Goal: Information Seeking & Learning: Learn about a topic

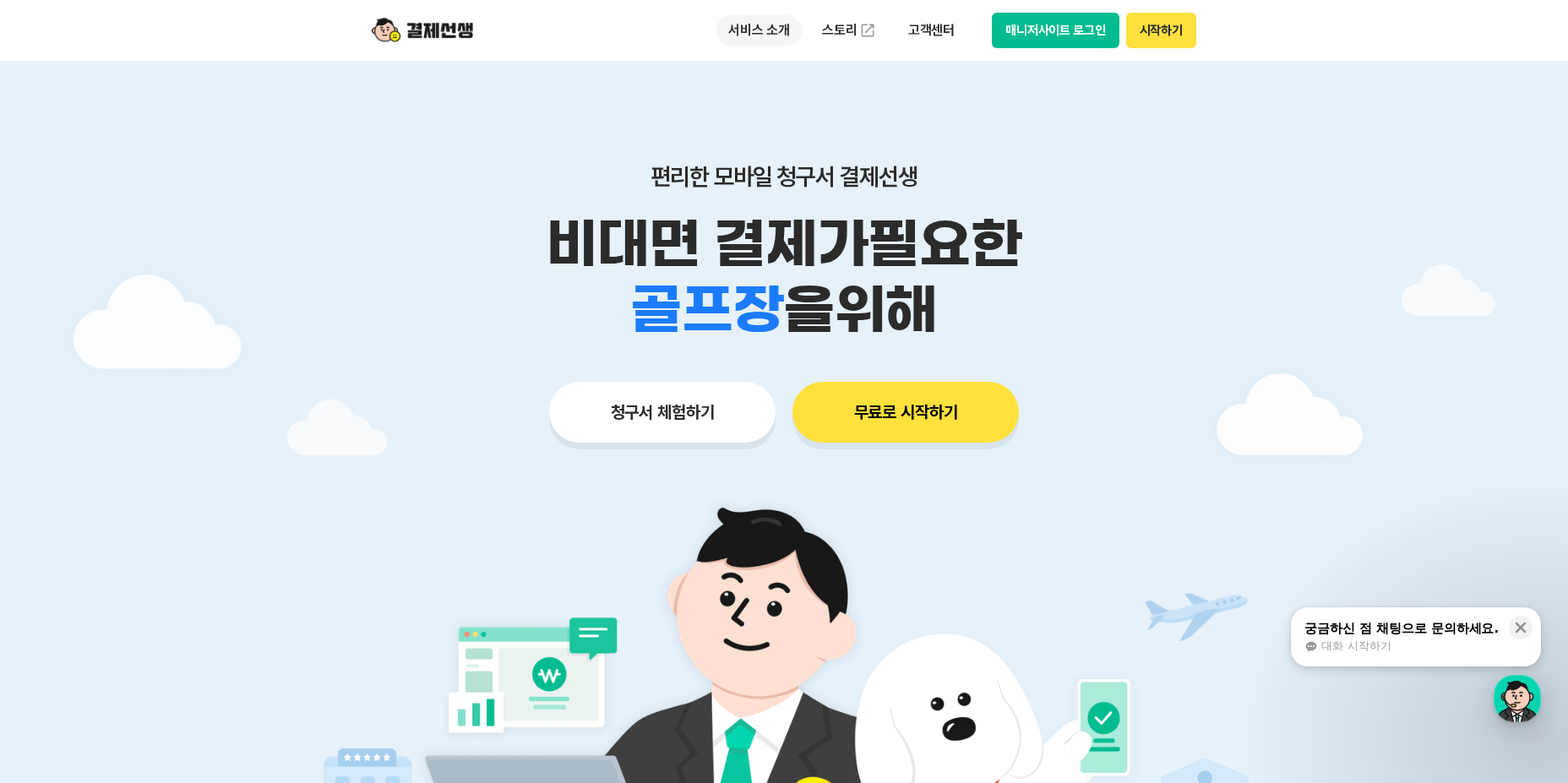
click at [753, 41] on p "서비스 소개" at bounding box center [758, 31] width 85 height 31
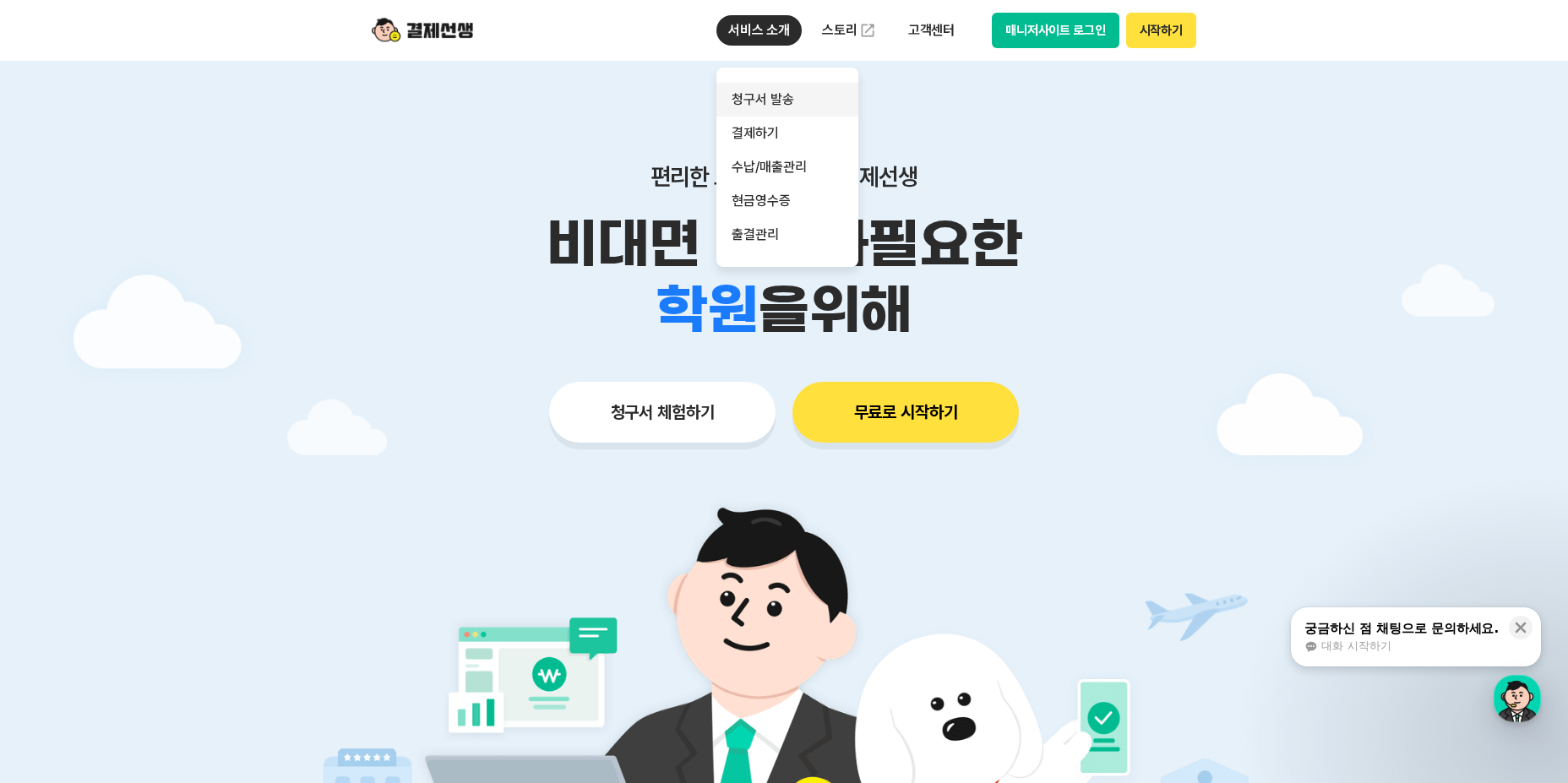
click at [767, 100] on link "청구서 발송" at bounding box center [787, 99] width 142 height 33
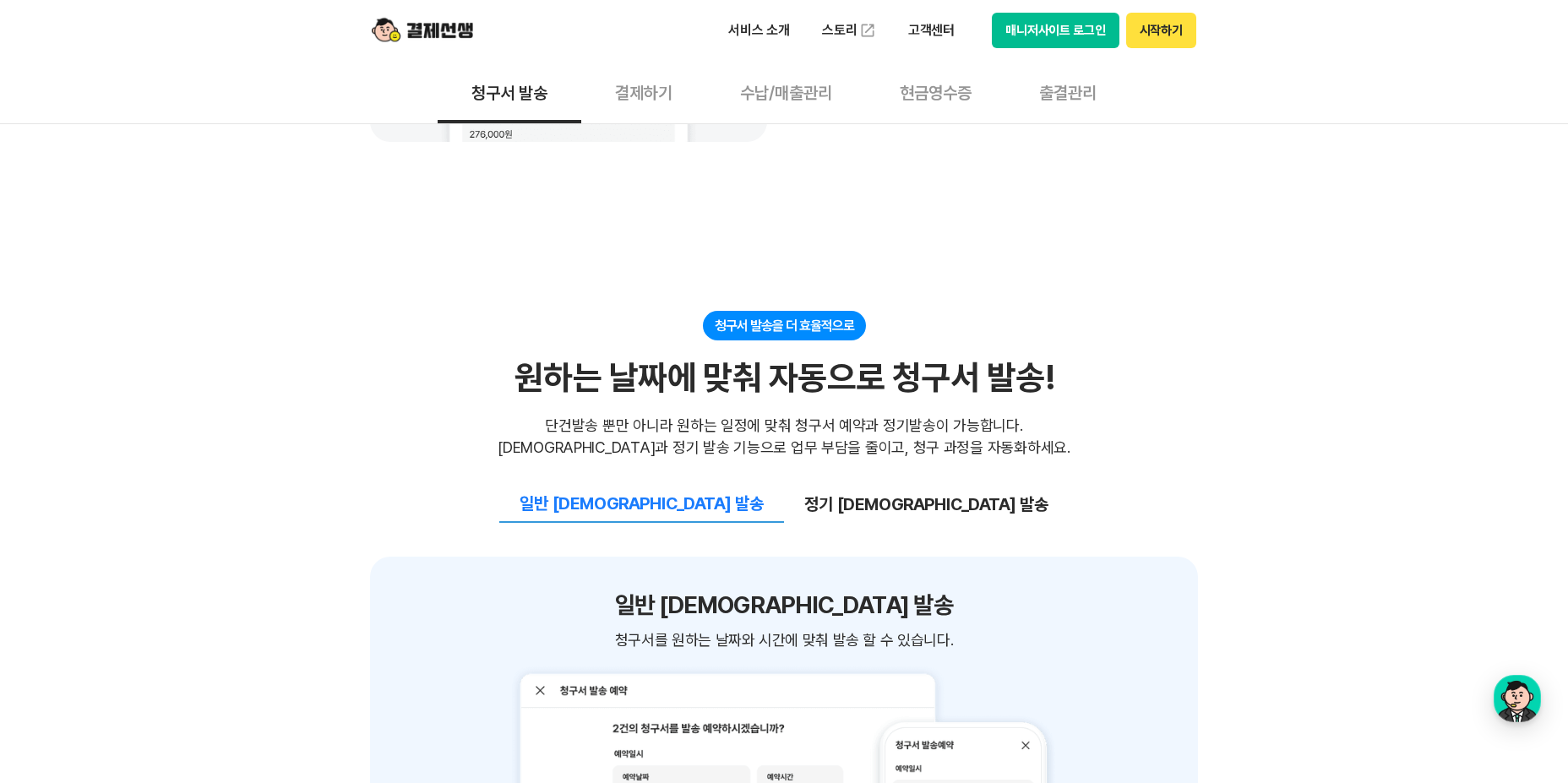
scroll to position [1689, 0]
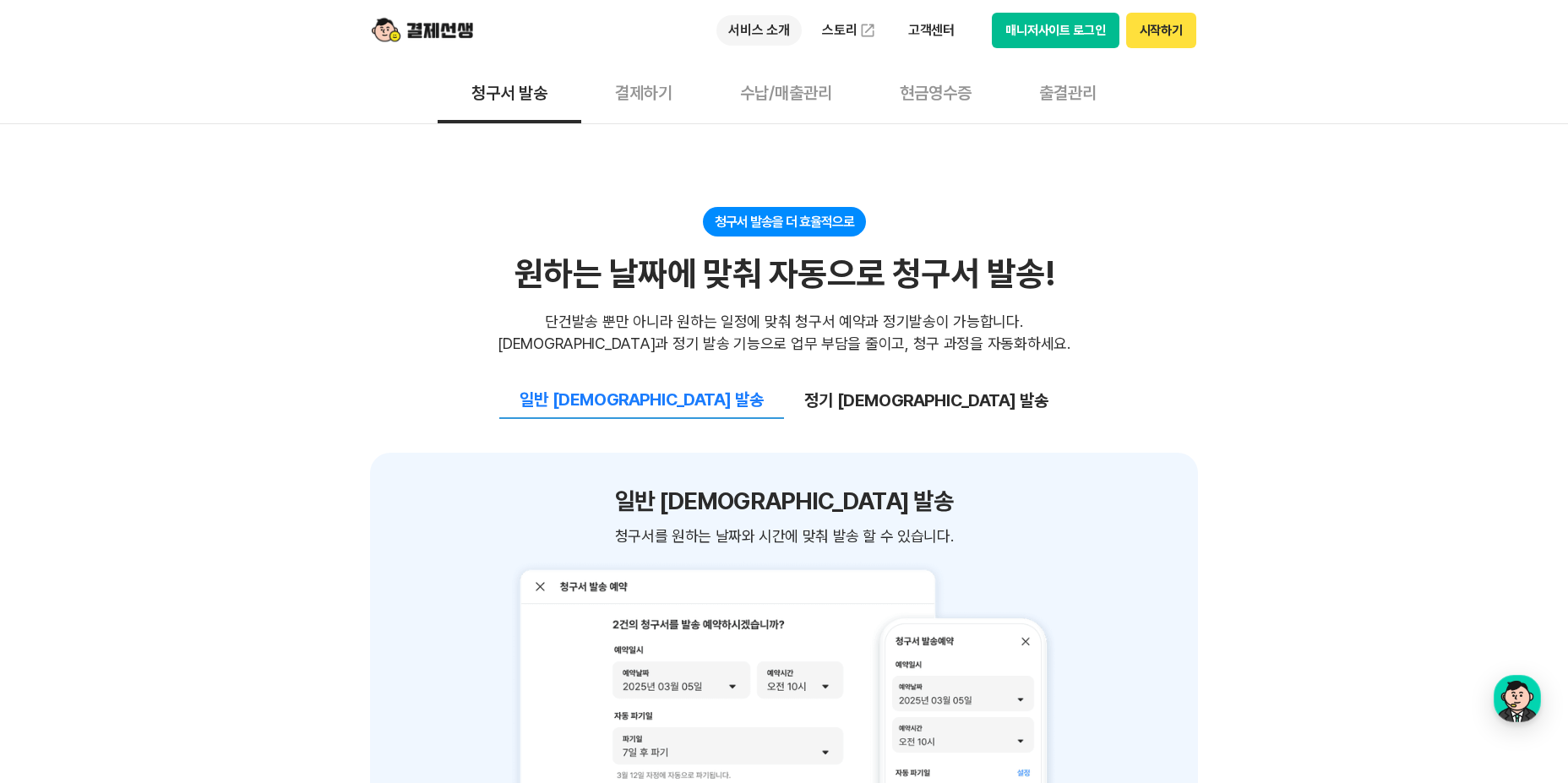
click at [752, 44] on p "서비스 소개" at bounding box center [758, 31] width 85 height 31
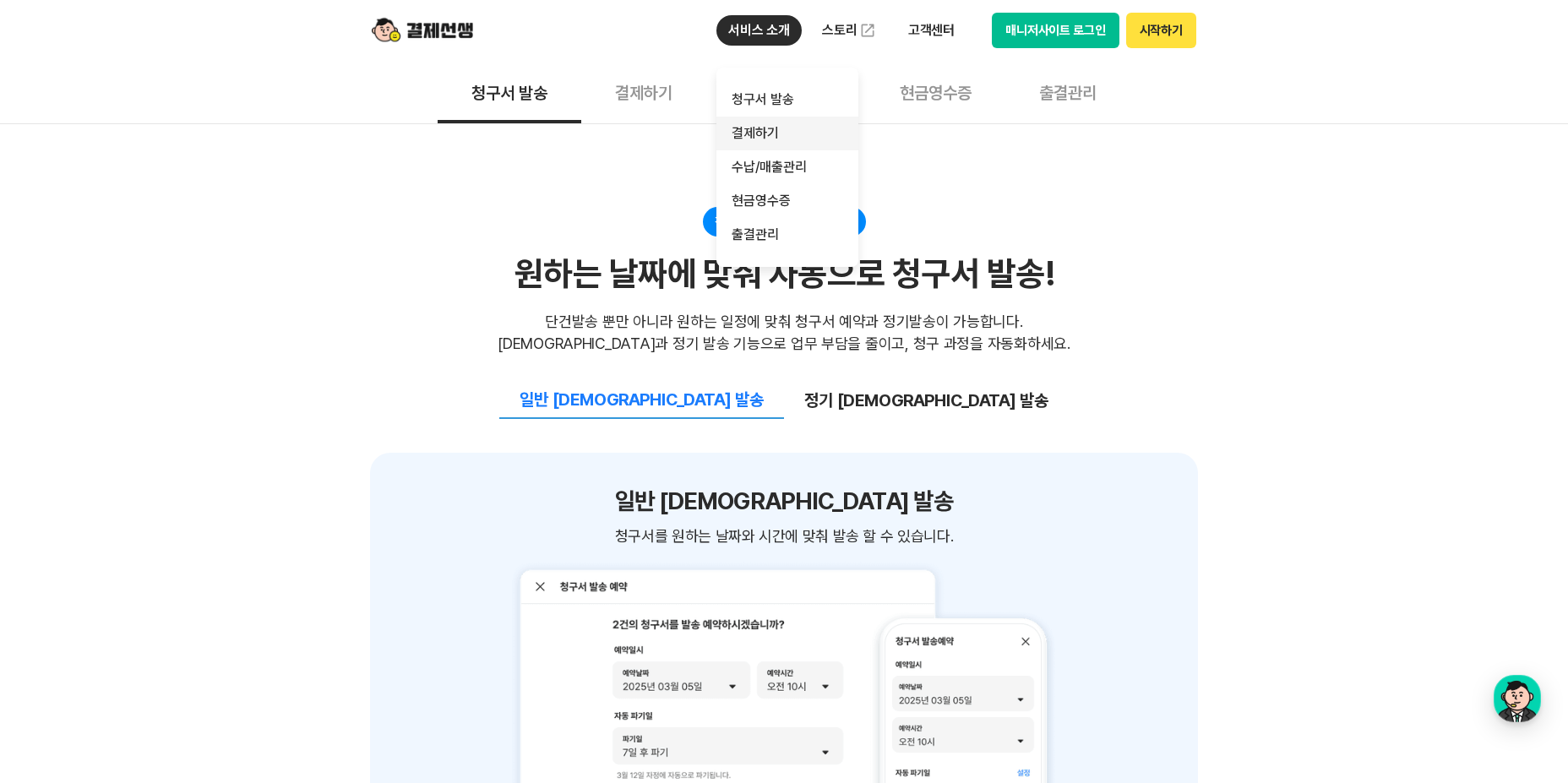
click at [745, 134] on link "결제하기" at bounding box center [787, 133] width 142 height 33
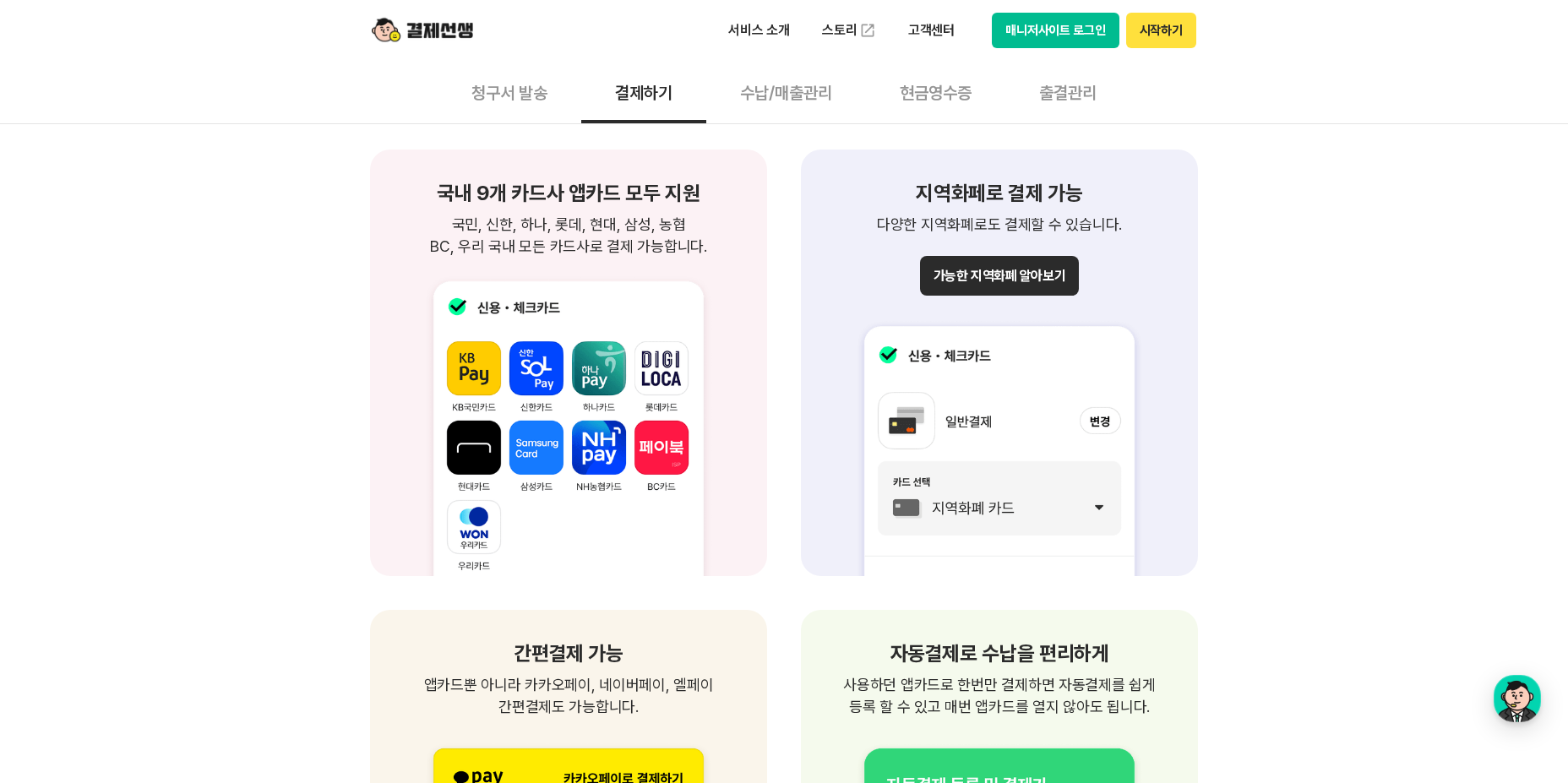
scroll to position [2027, 0]
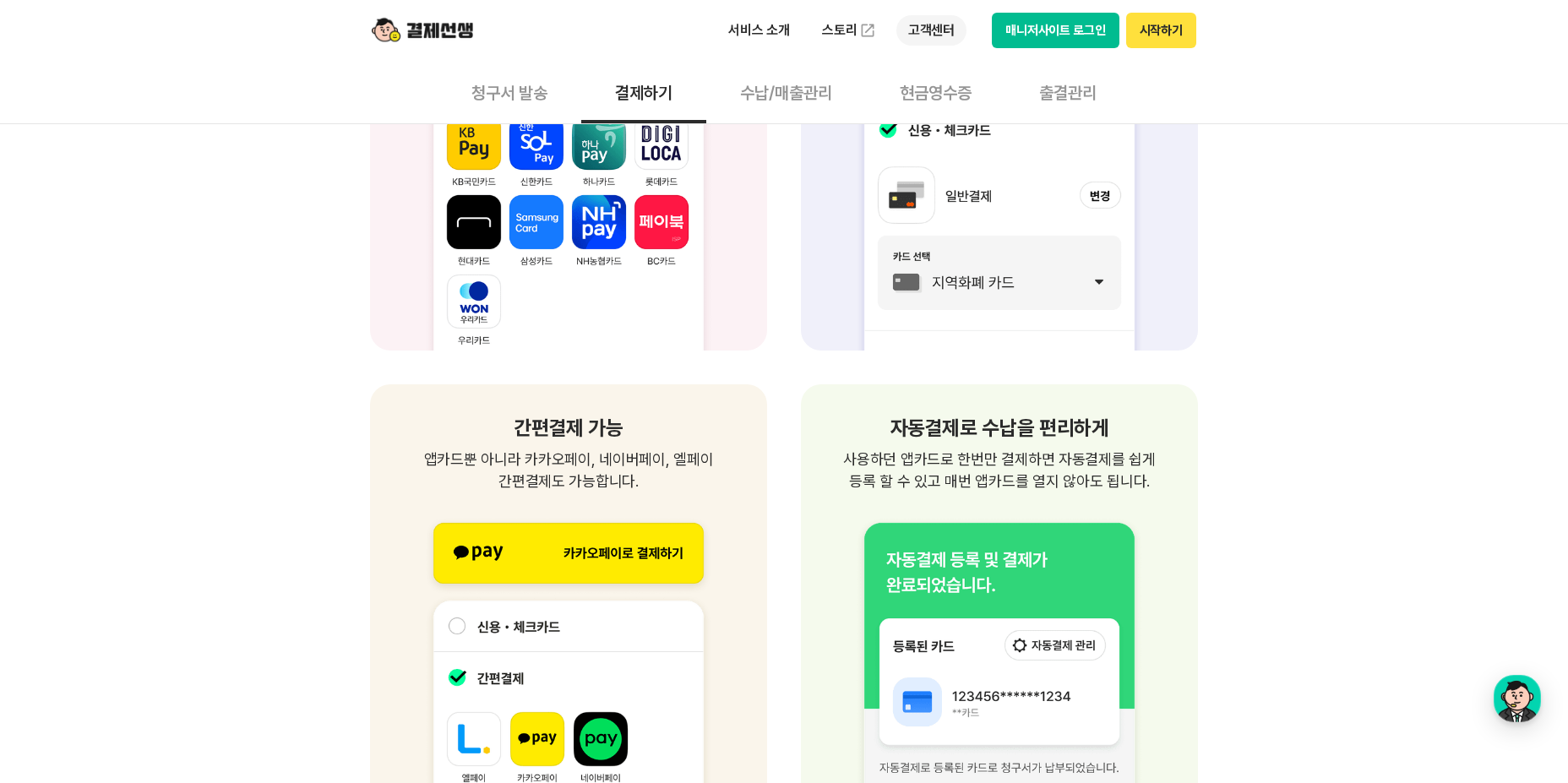
click at [922, 35] on p "고객센터" at bounding box center [932, 31] width 71 height 31
click at [952, 94] on link "자주 묻는 질문" at bounding box center [967, 99] width 142 height 33
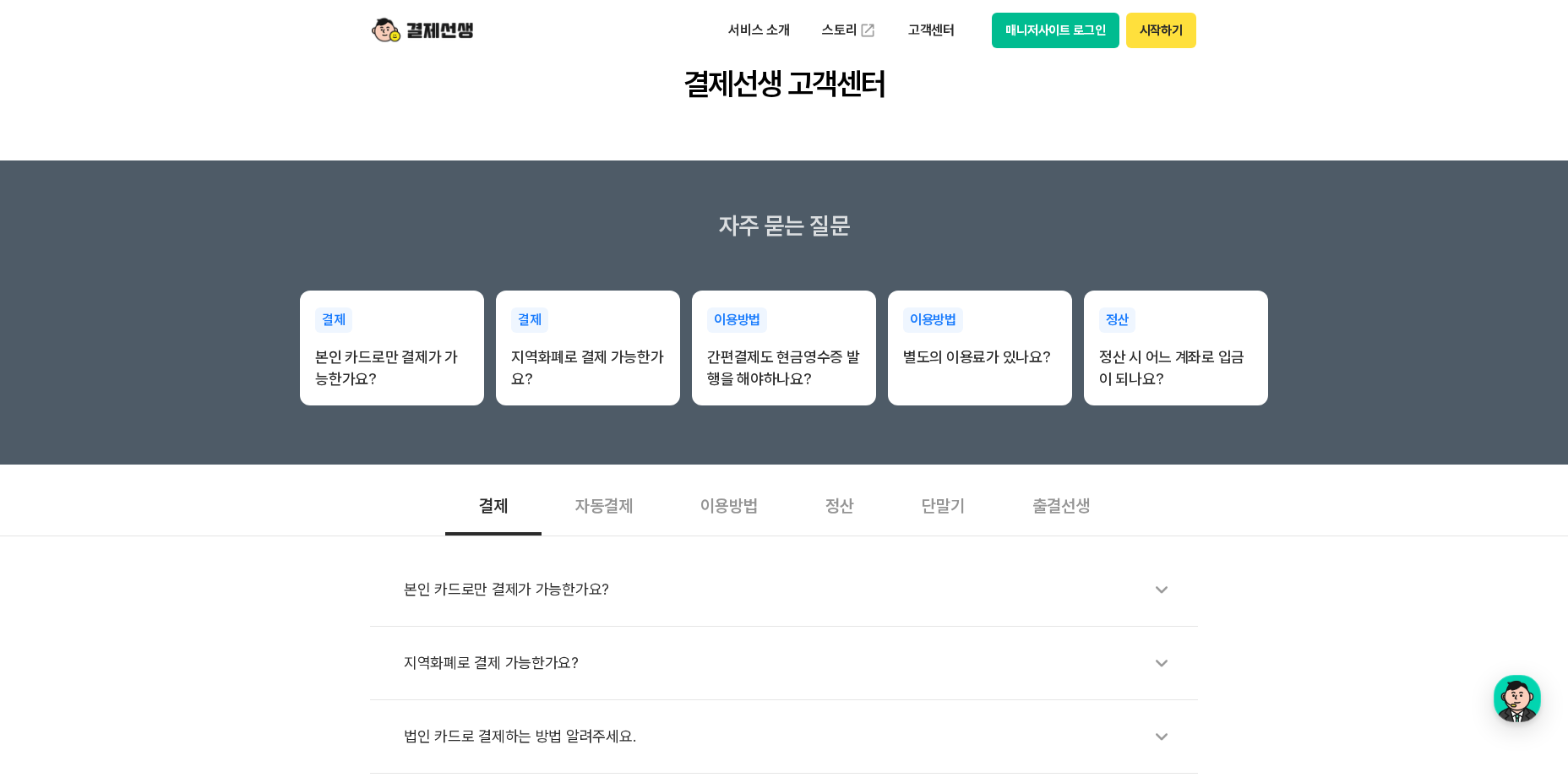
scroll to position [169, 0]
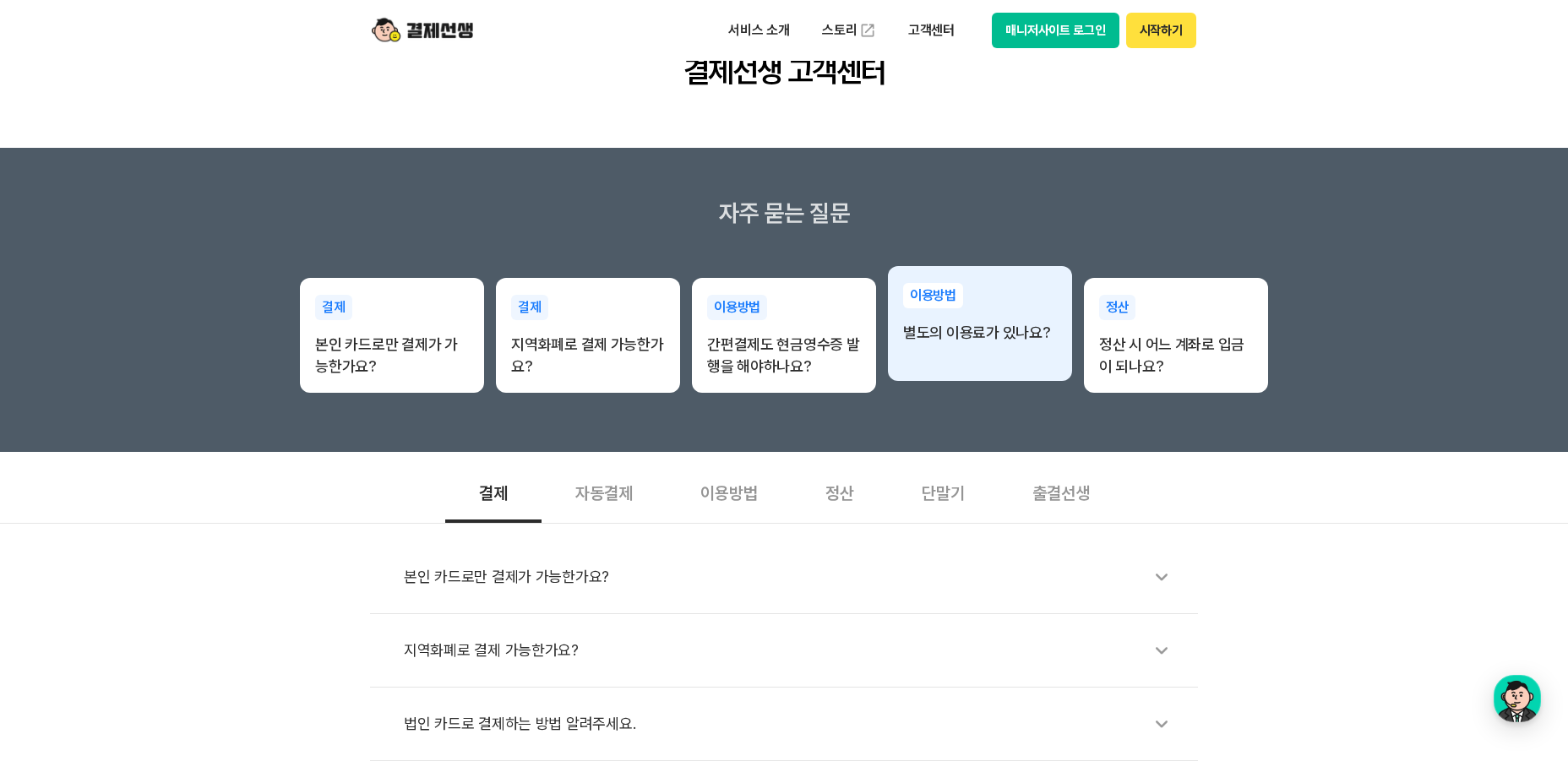
click at [992, 342] on p "별도의 이용료가 있나요?" at bounding box center [980, 332] width 154 height 22
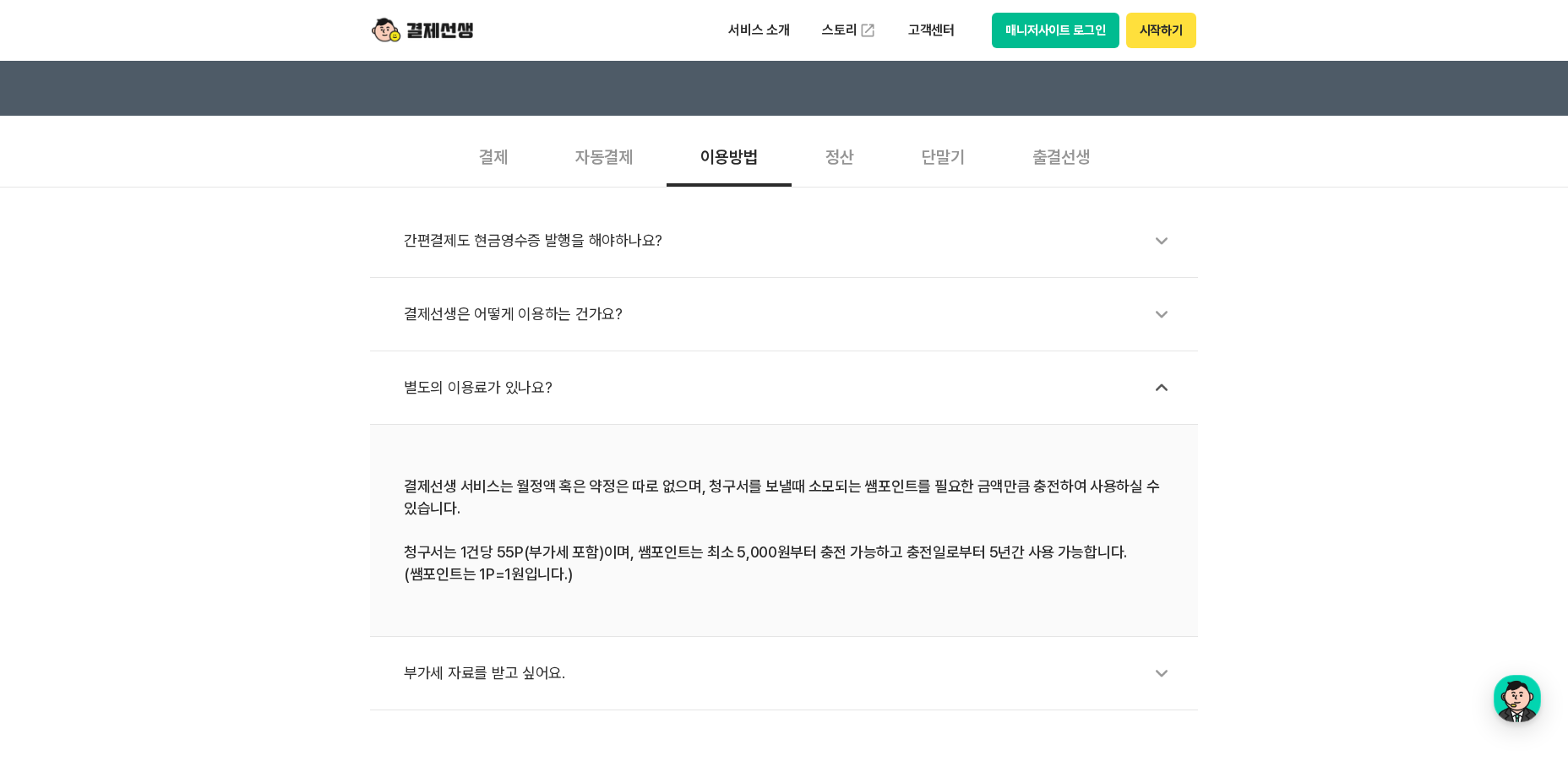
scroll to position [506, 0]
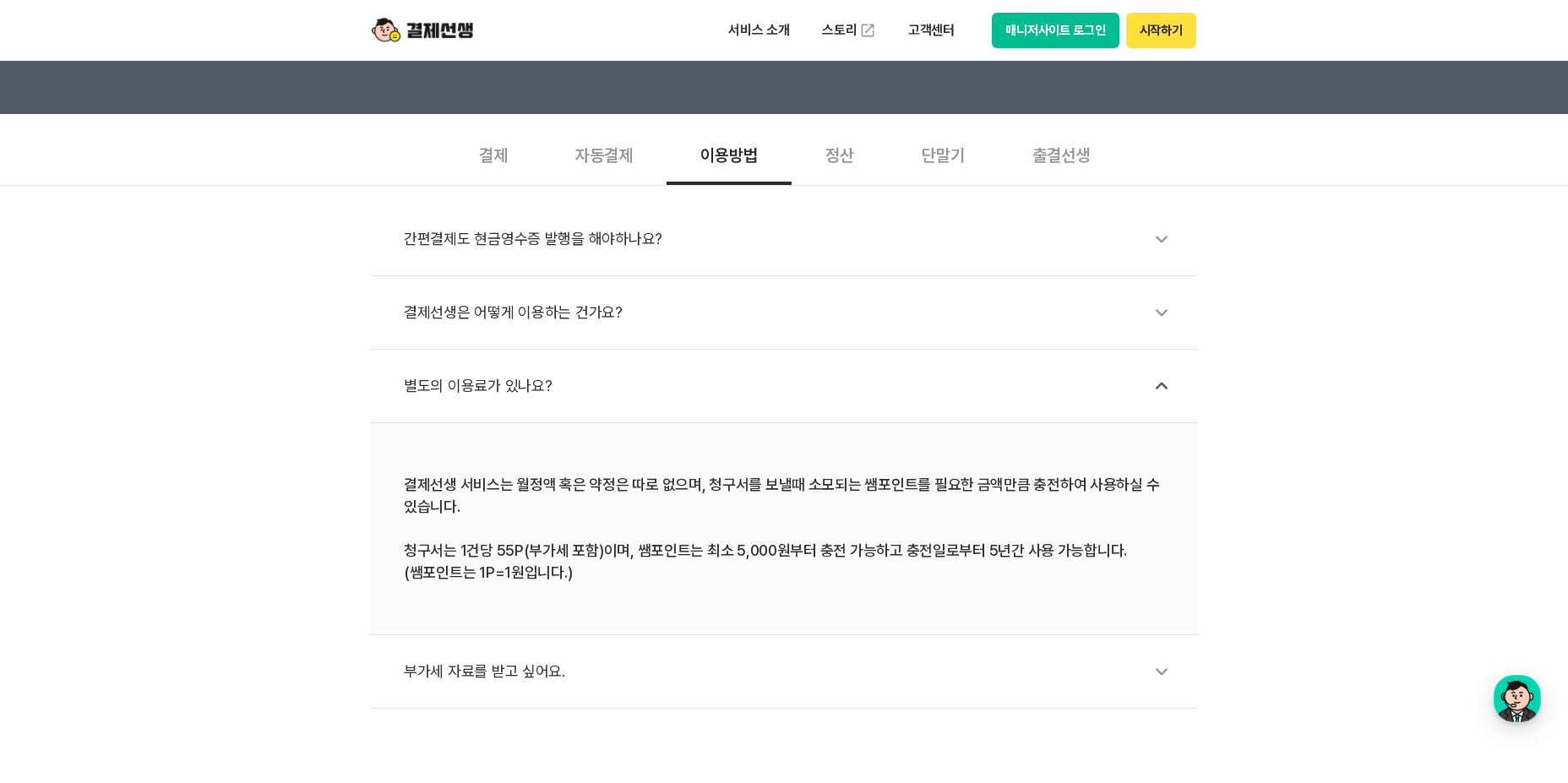
click at [1157, 316] on icon at bounding box center [1161, 312] width 39 height 39
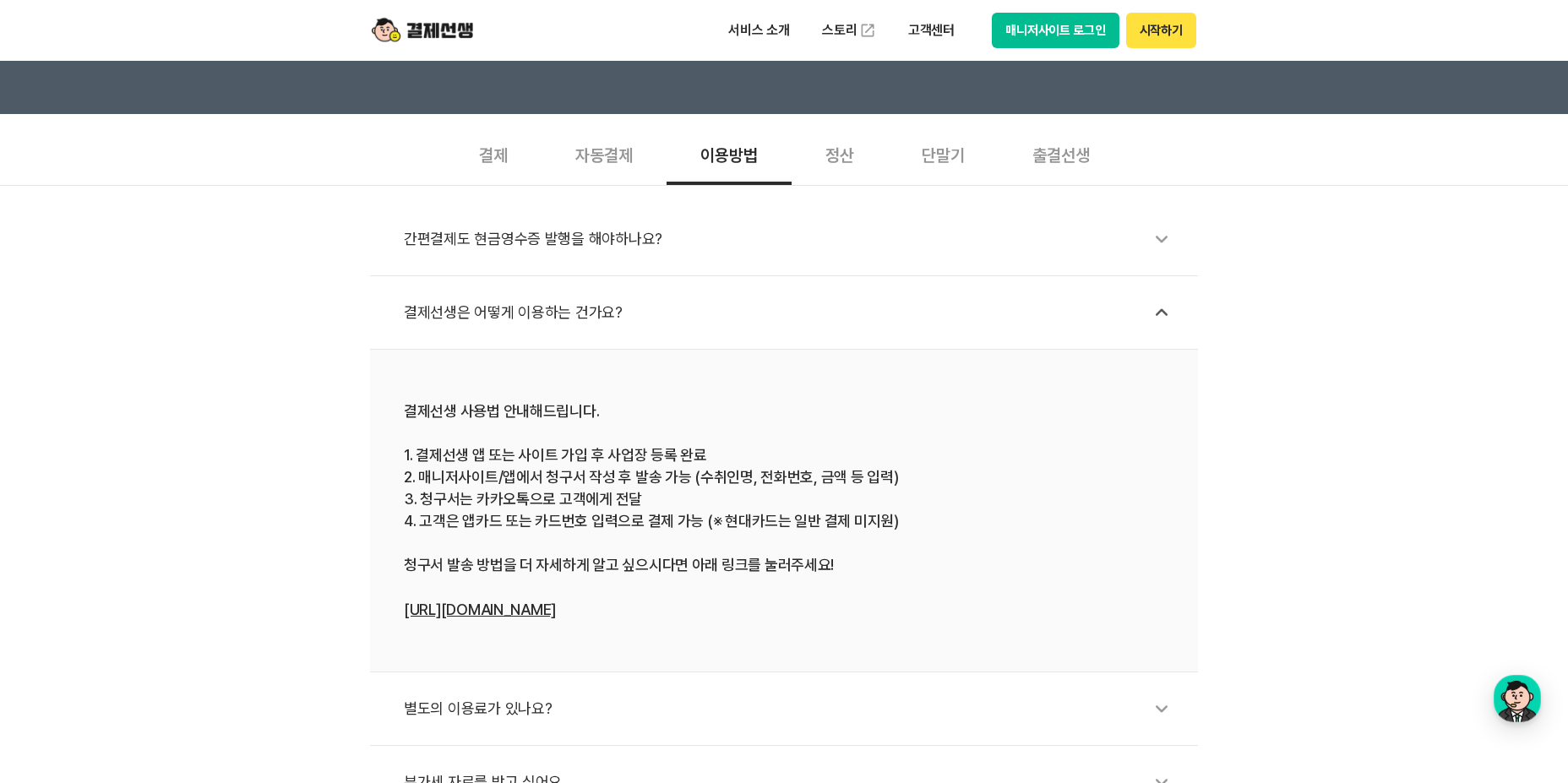
click at [1167, 244] on icon at bounding box center [1161, 238] width 39 height 39
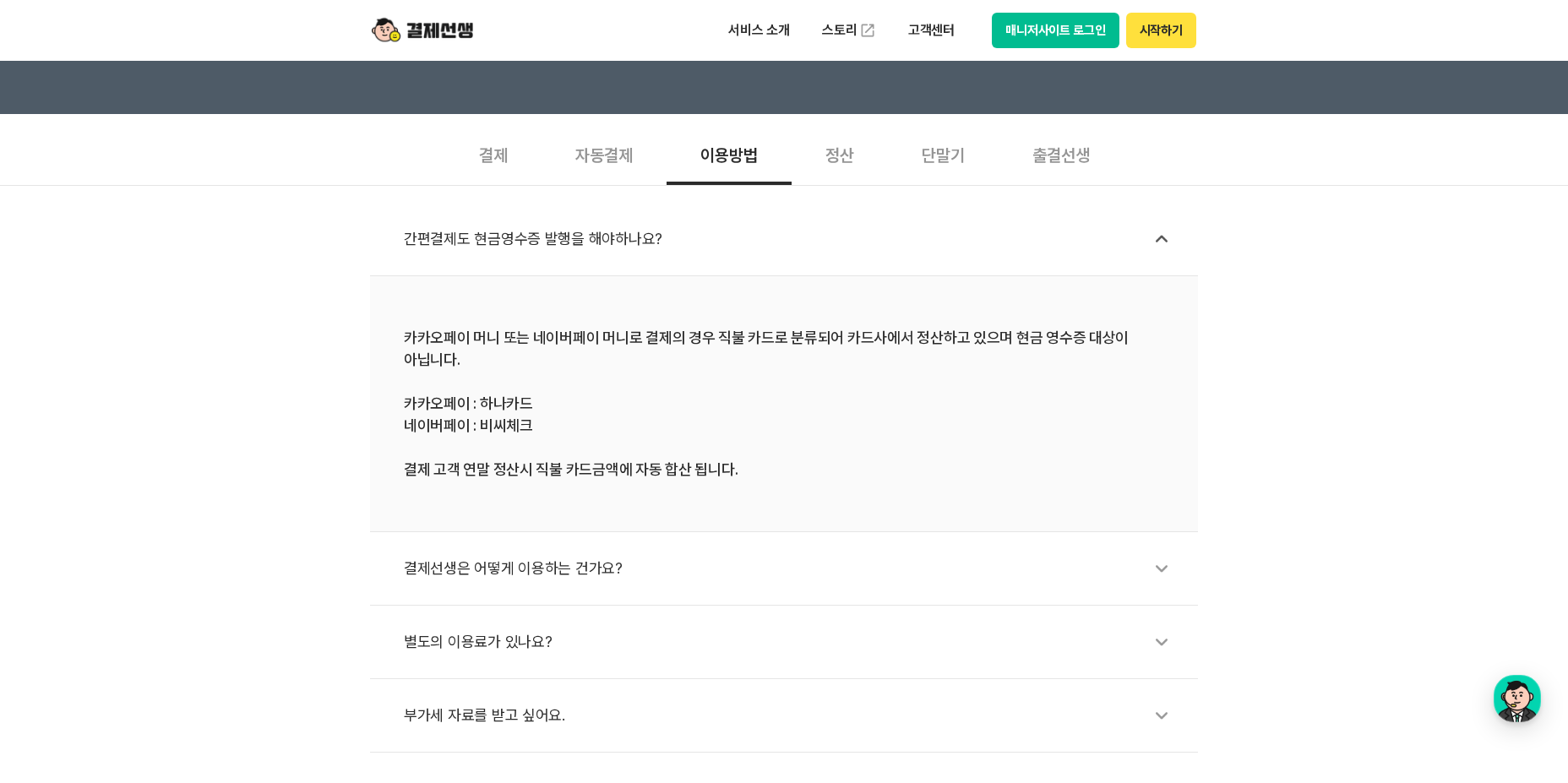
click at [860, 158] on div "정산" at bounding box center [839, 154] width 96 height 63
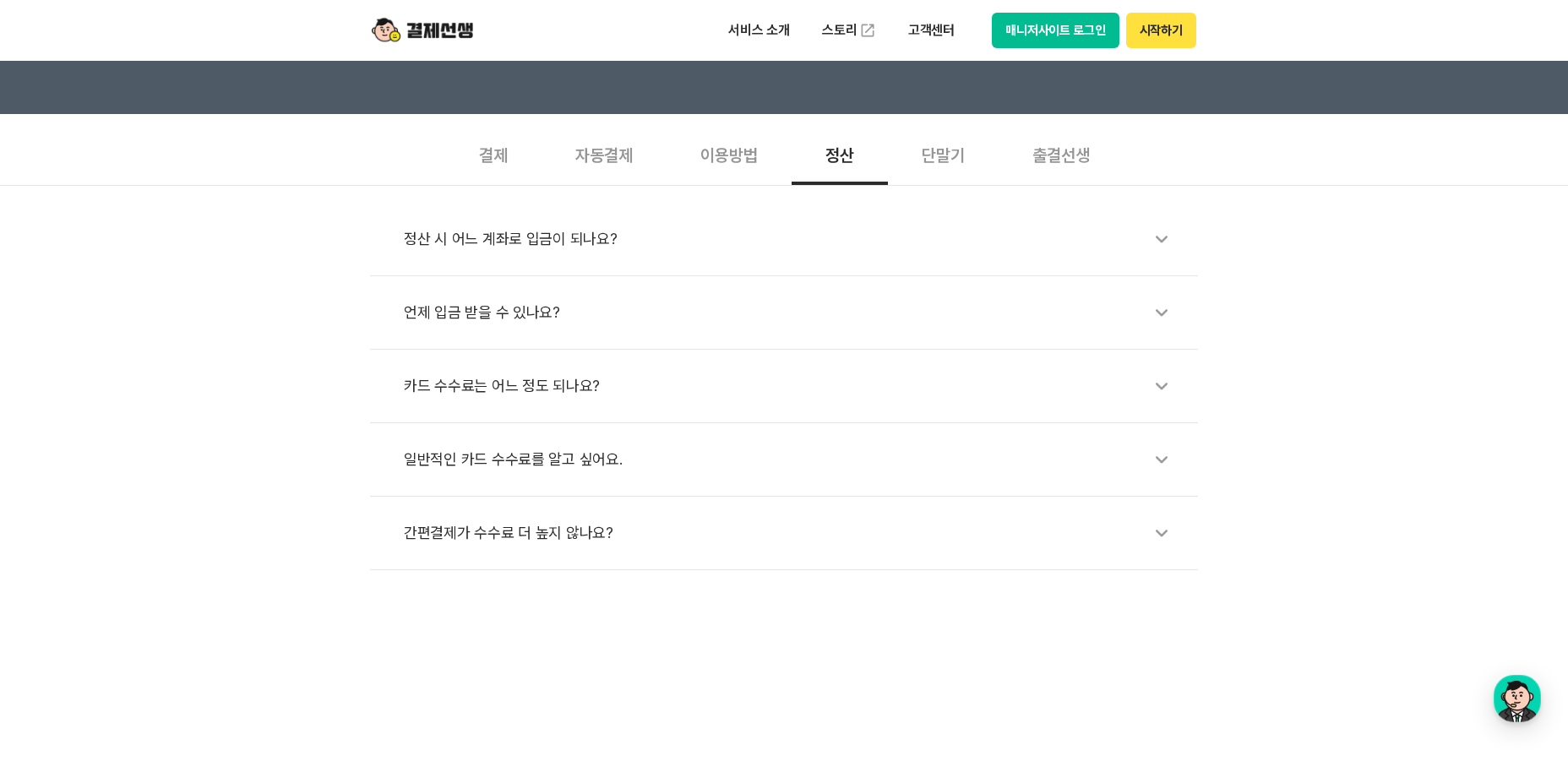
click at [1161, 383] on icon at bounding box center [1161, 385] width 39 height 39
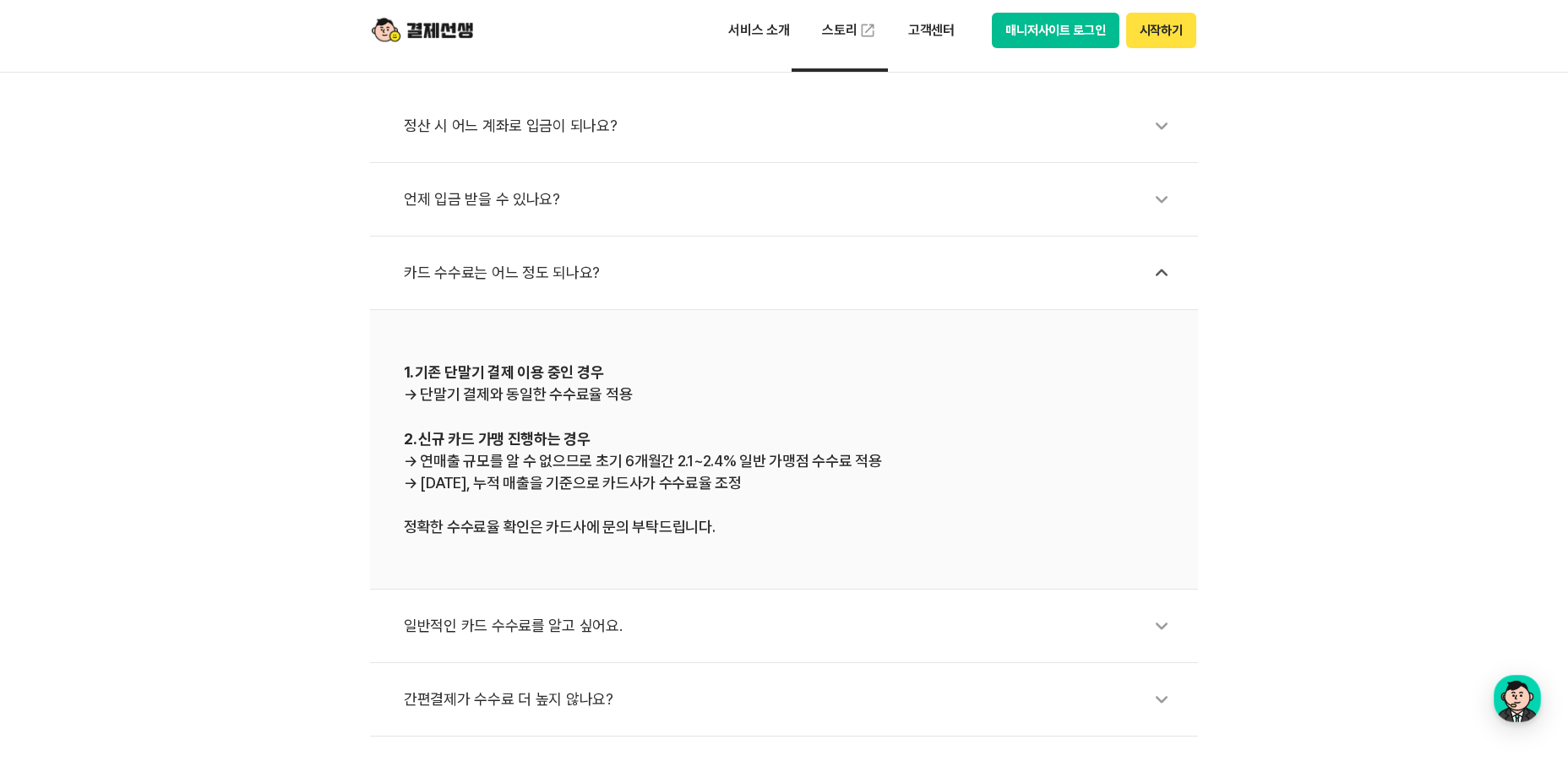
scroll to position [675, 0]
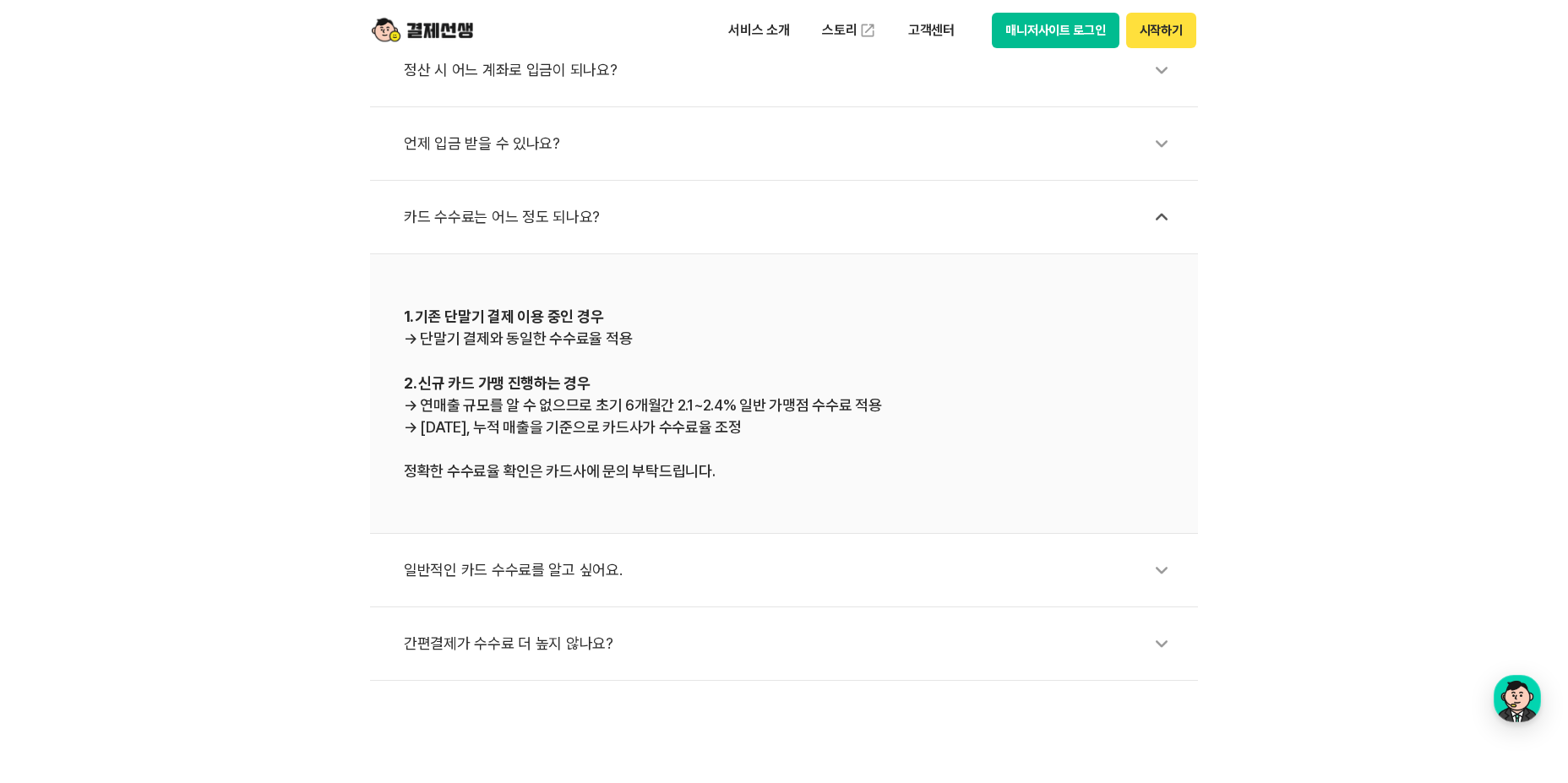
click at [1163, 566] on icon at bounding box center [1161, 569] width 39 height 39
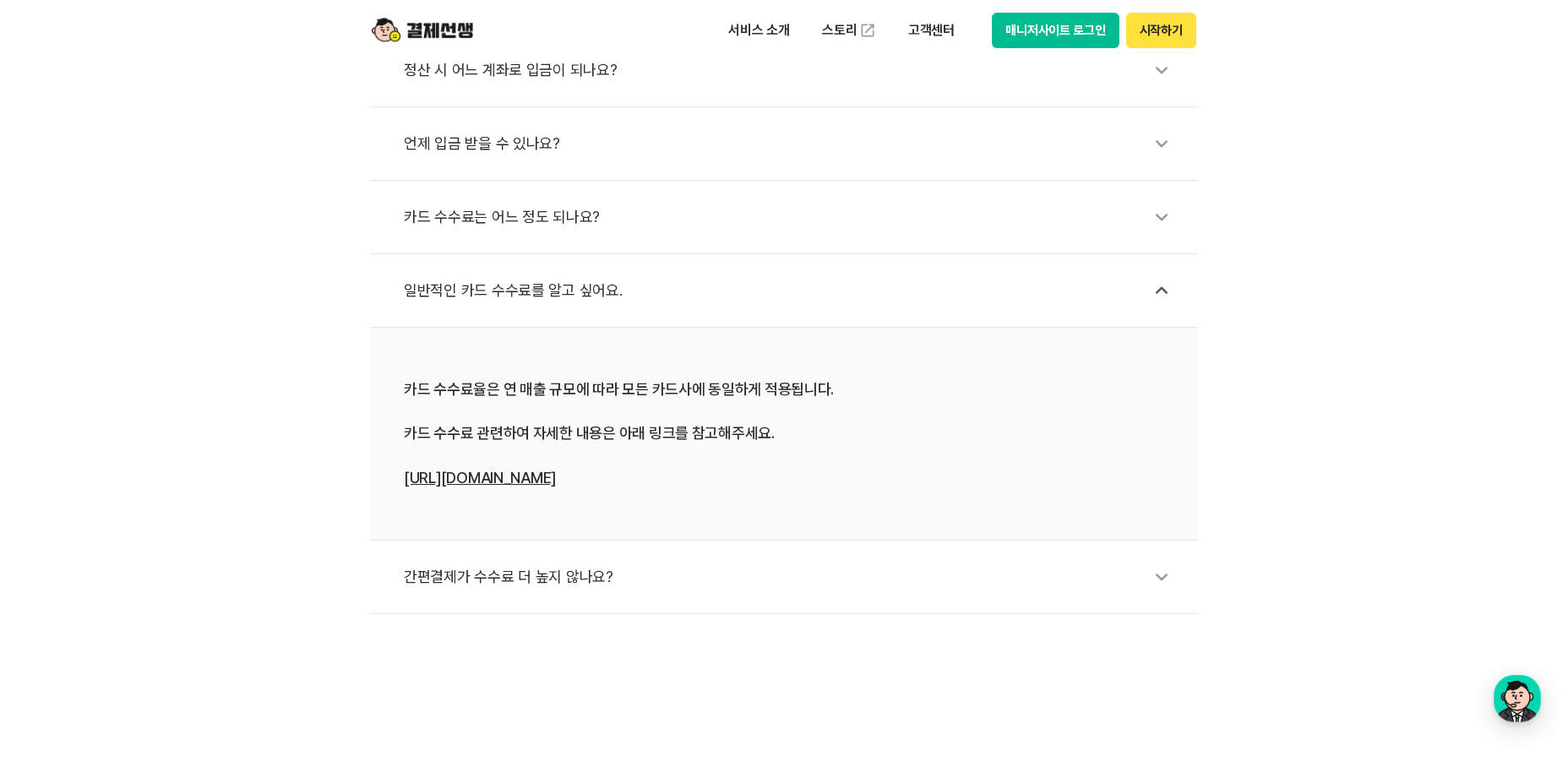
click at [1159, 580] on icon at bounding box center [1161, 576] width 39 height 39
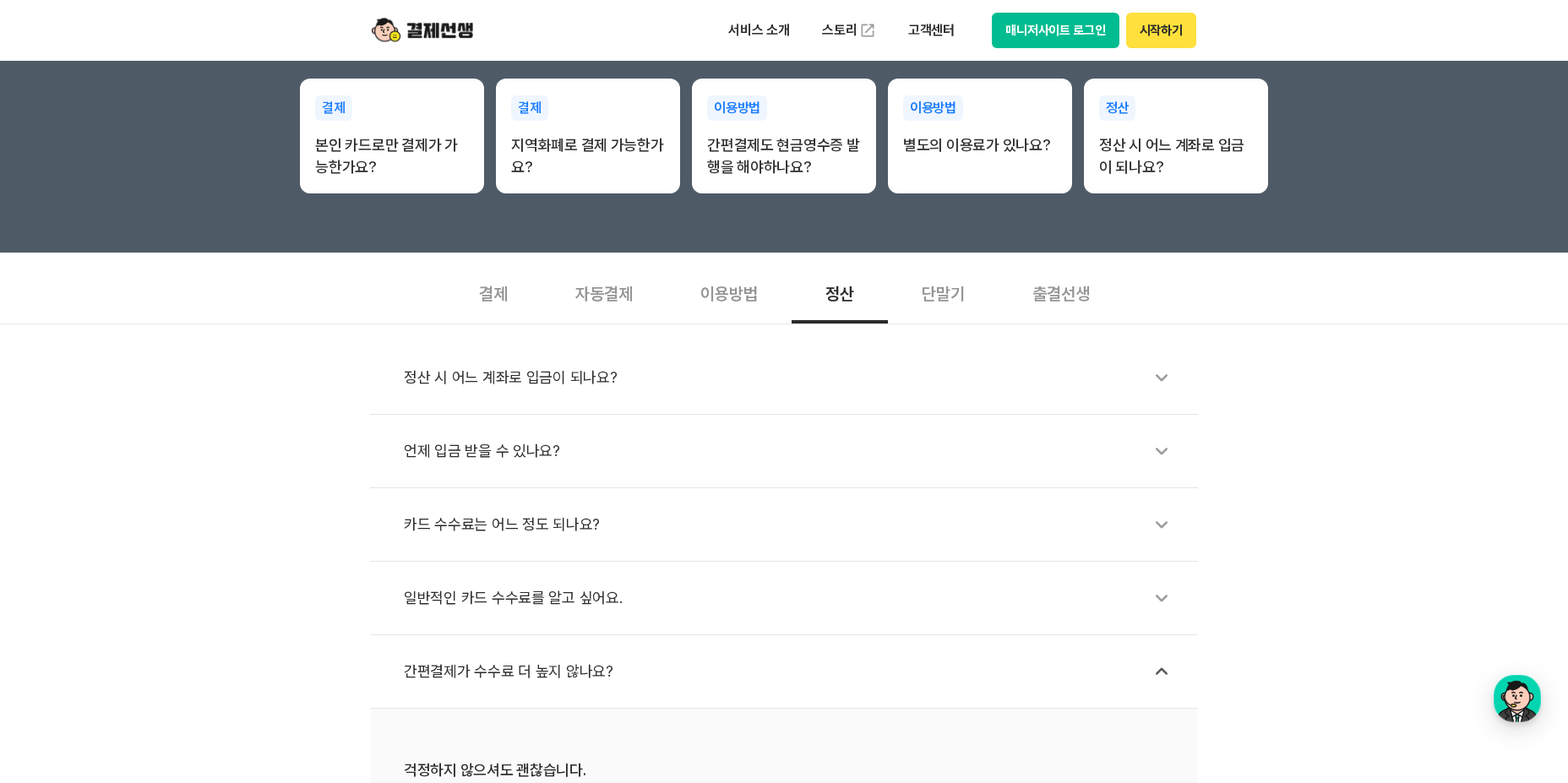
scroll to position [338, 0]
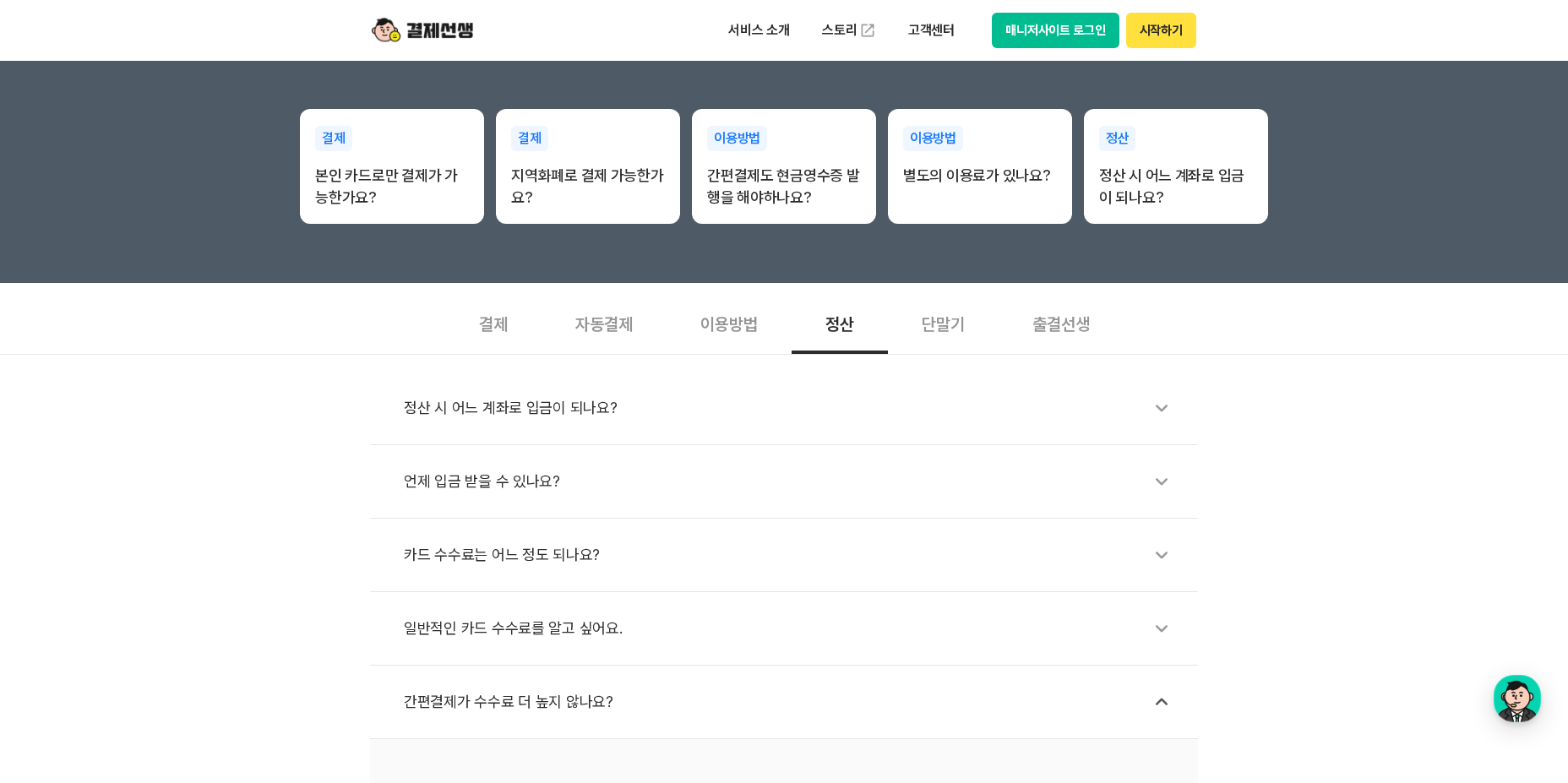
click at [959, 322] on div "단말기" at bounding box center [943, 323] width 111 height 63
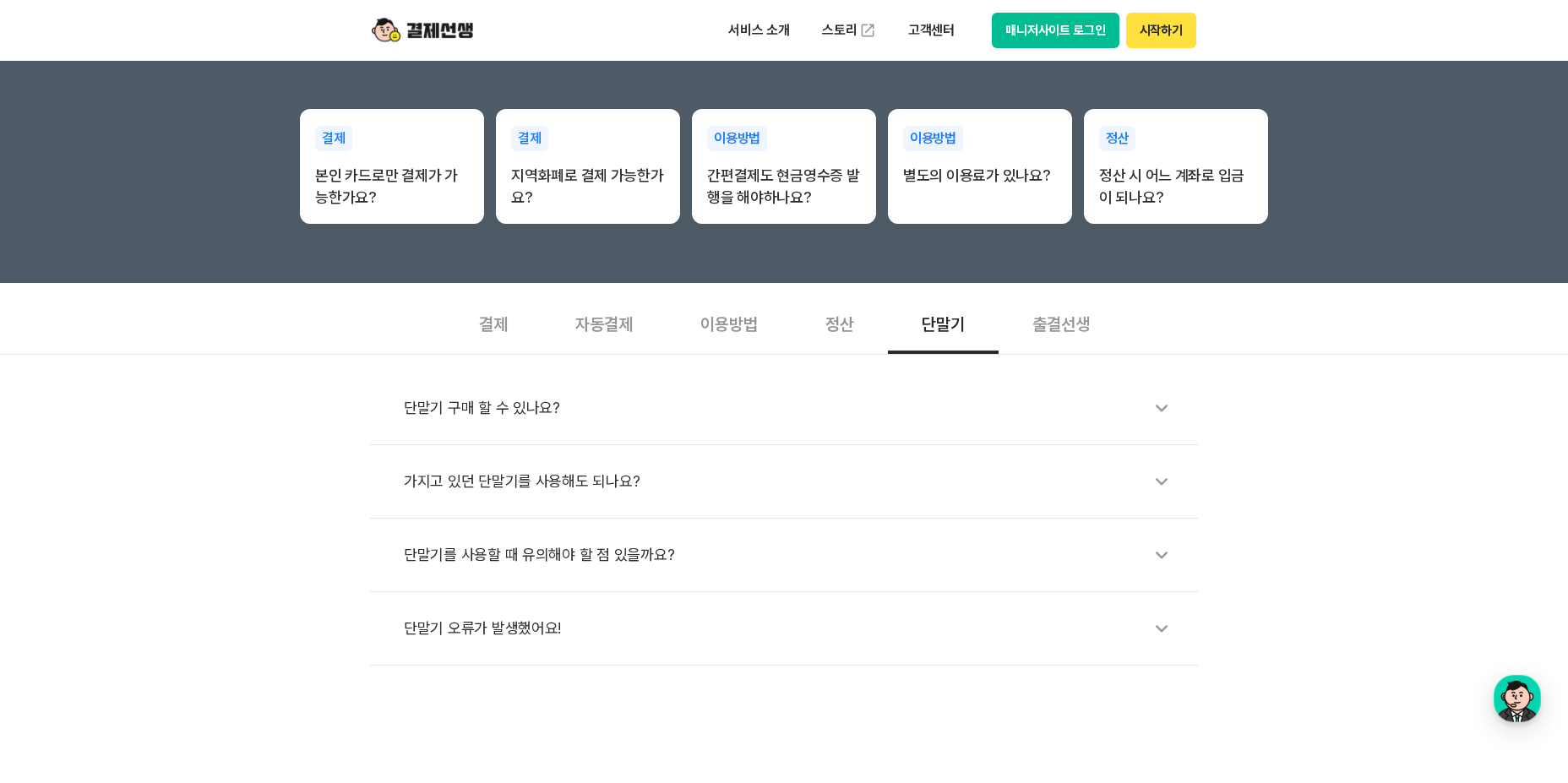
click at [1170, 402] on icon at bounding box center [1161, 407] width 39 height 39
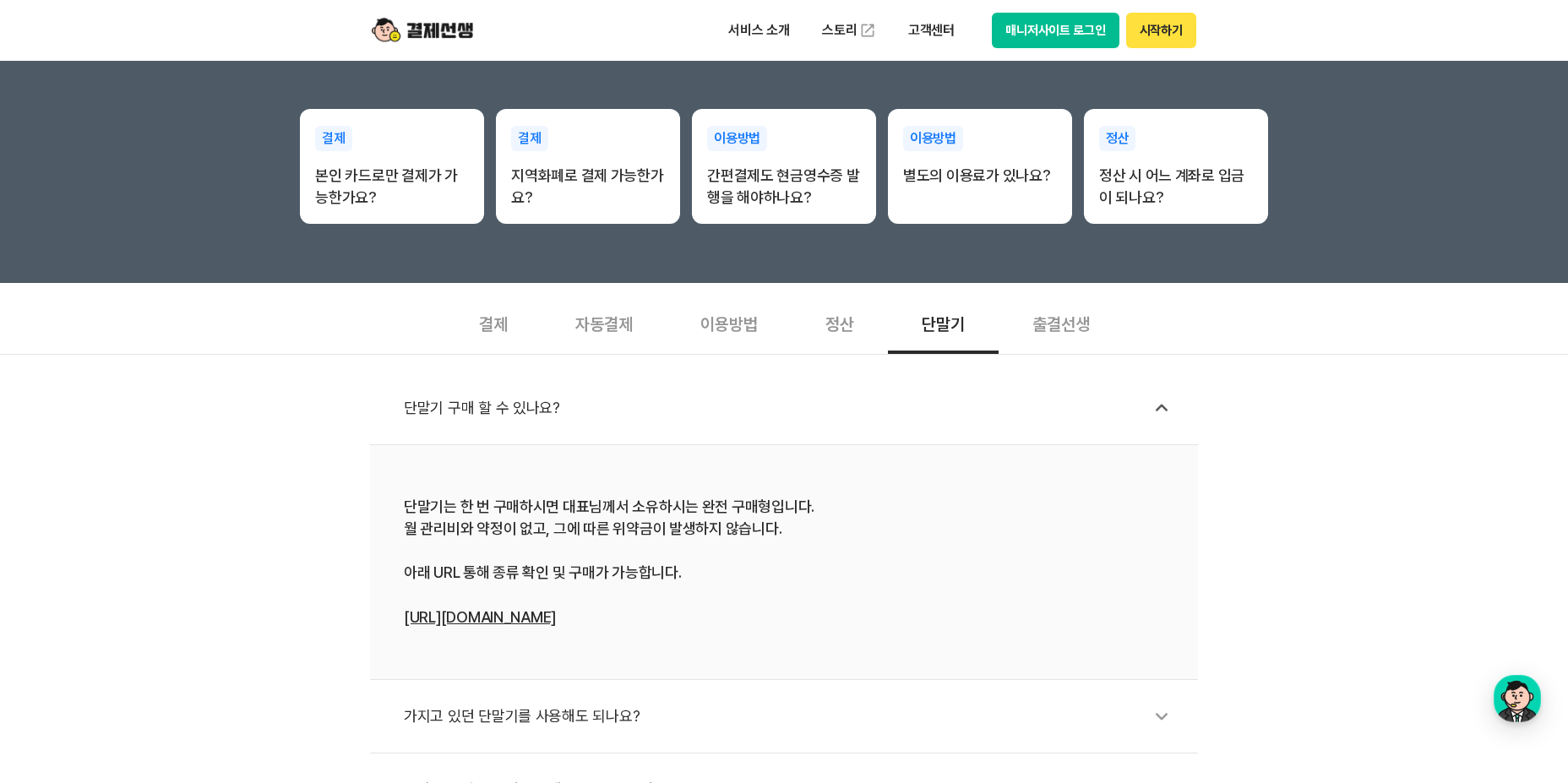
click at [1066, 322] on div "출결선생" at bounding box center [1061, 323] width 125 height 63
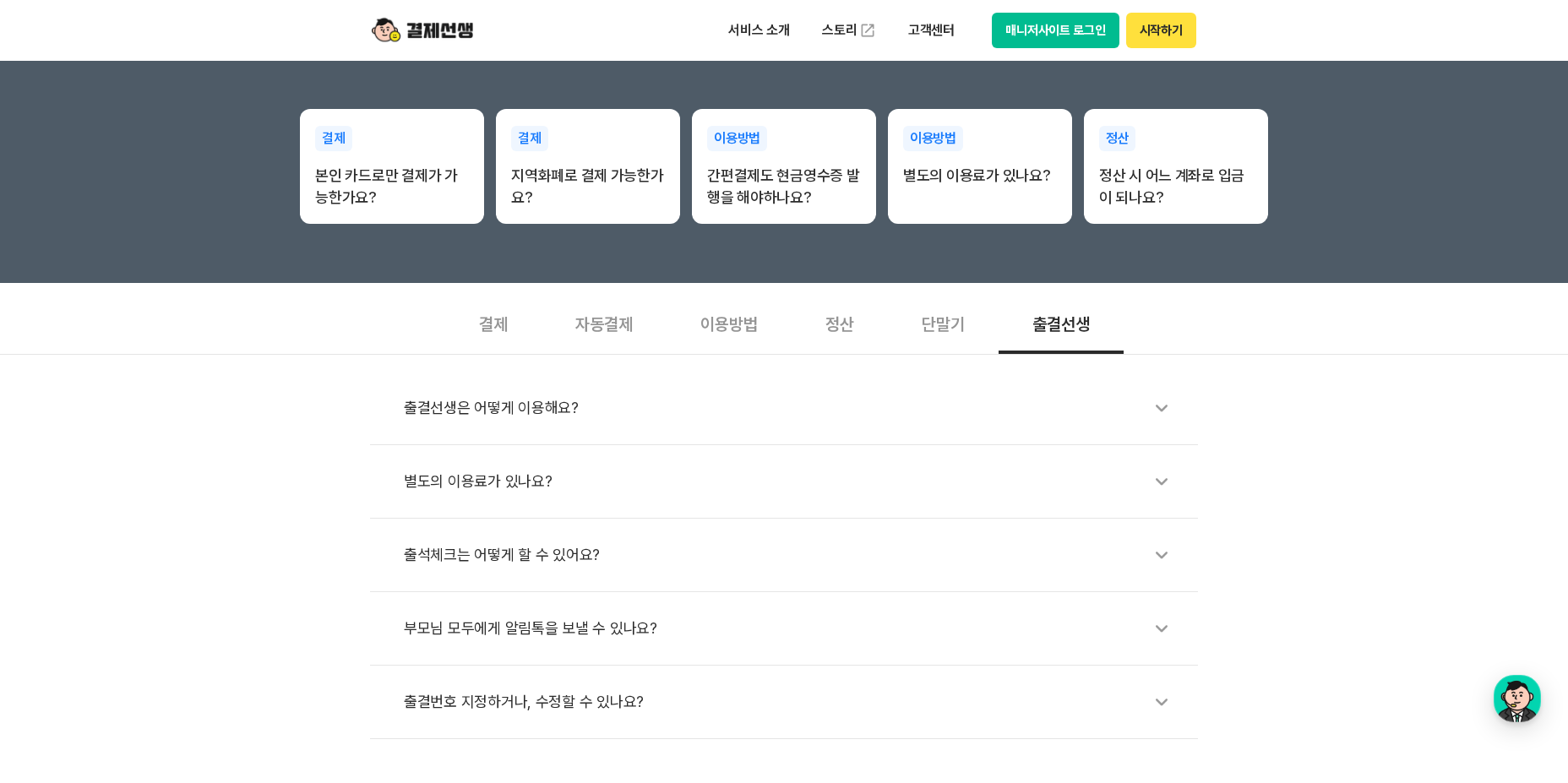
click at [1162, 481] on icon at bounding box center [1161, 481] width 39 height 39
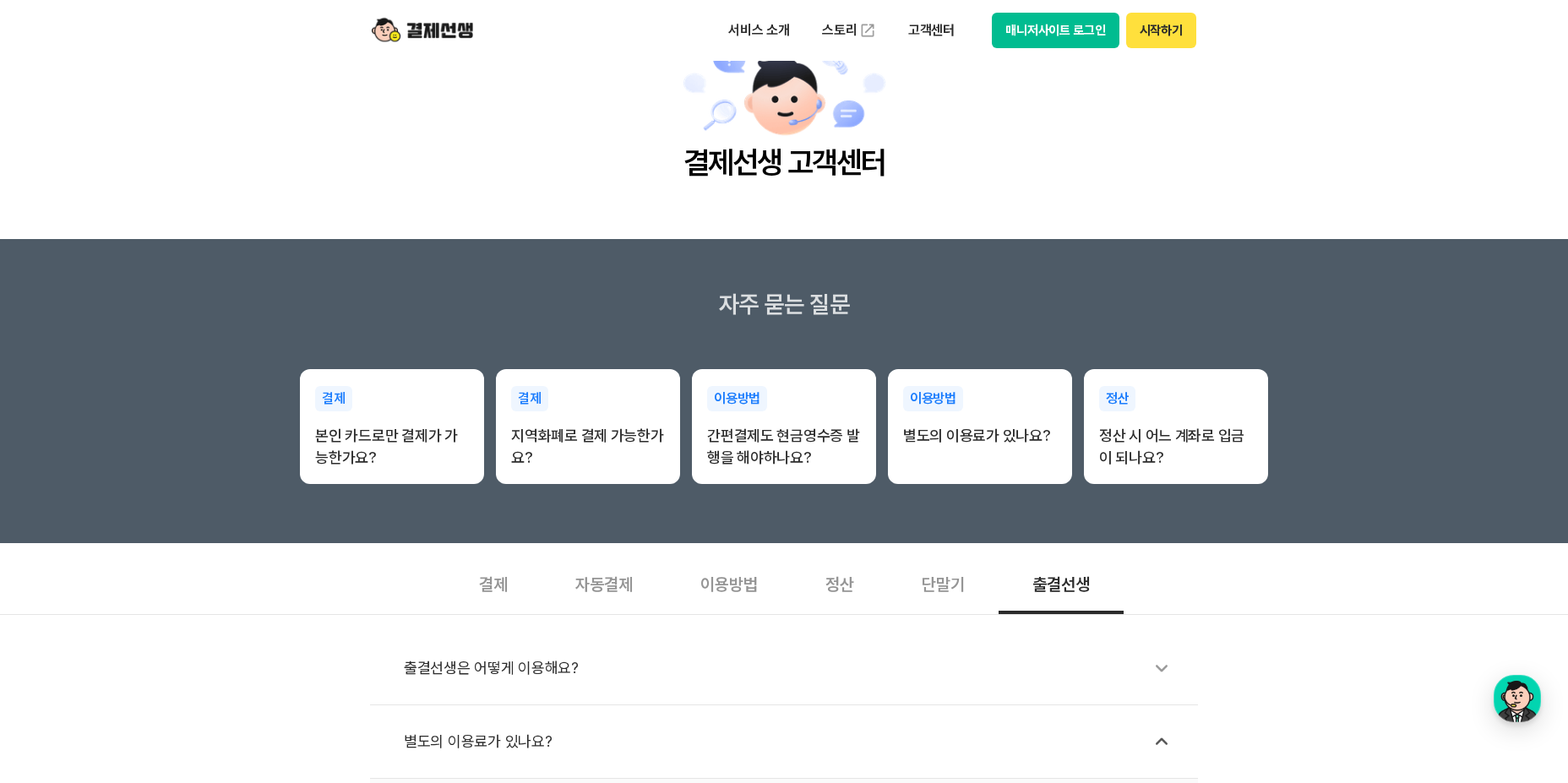
scroll to position [0, 0]
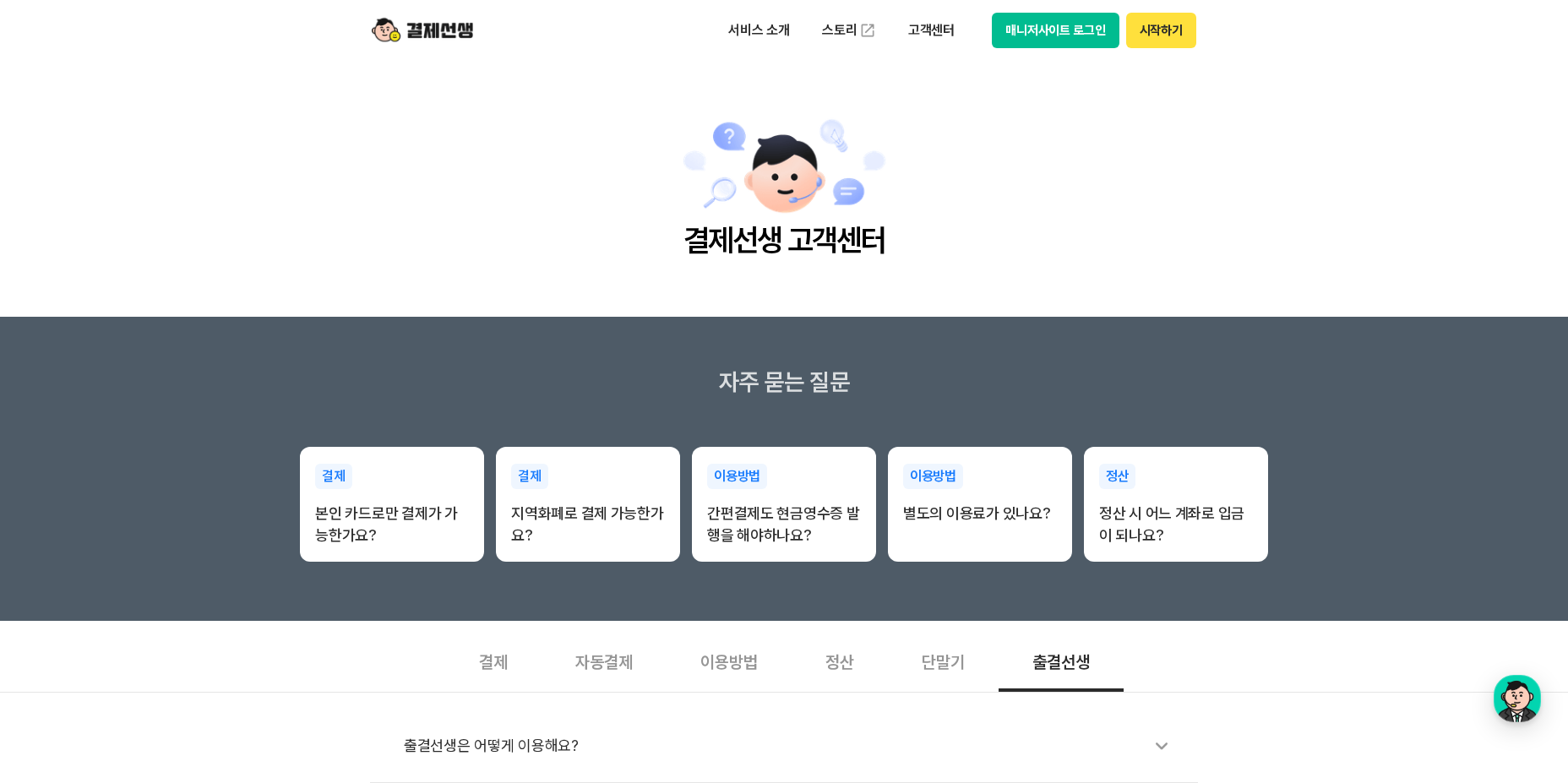
click at [444, 26] on img at bounding box center [423, 31] width 101 height 32
